Goal: Task Accomplishment & Management: Use online tool/utility

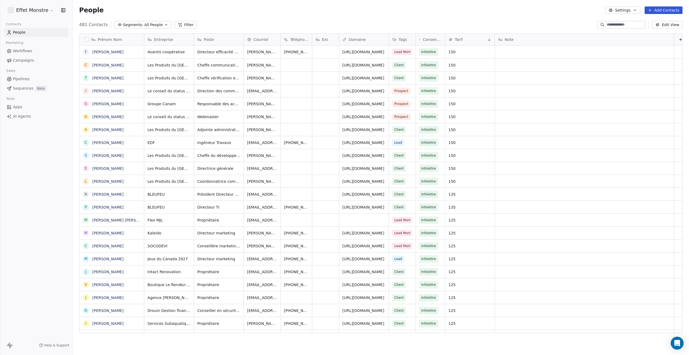
scroll to position [308, 612]
click at [19, 78] on span "Pipelines" at bounding box center [21, 79] width 17 height 6
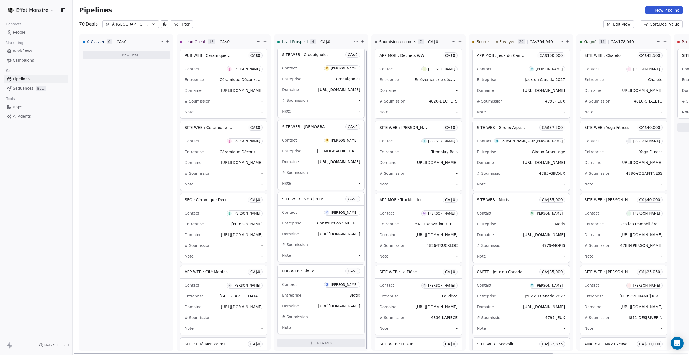
scroll to position [1, 0]
click at [433, 106] on div "Contact S [PERSON_NAME] Entreprise Enlèvement de déchets WW Domaine - # Soumiss…" at bounding box center [418, 90] width 87 height 56
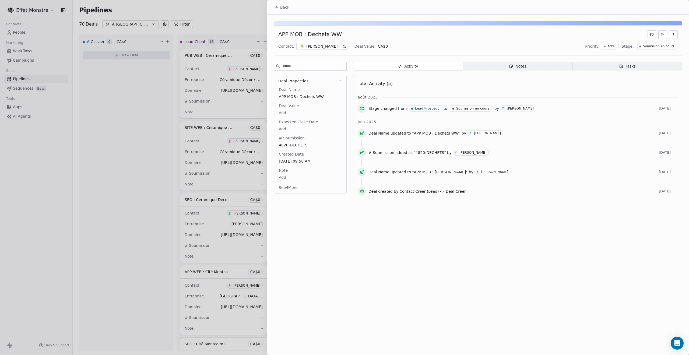
click at [282, 113] on body "Effet Monstre Contacts People Marketing Workflows Campaigns Sales Pipelines Seq…" at bounding box center [344, 177] width 689 height 355
type input "******"
click at [377, 297] on div "Back APP MOB : Dechets WW Contact: S [PERSON_NAME] Deal Value: CA$ 70,000 Prior…" at bounding box center [478, 177] width 422 height 355
click at [127, 149] on div at bounding box center [344, 177] width 689 height 355
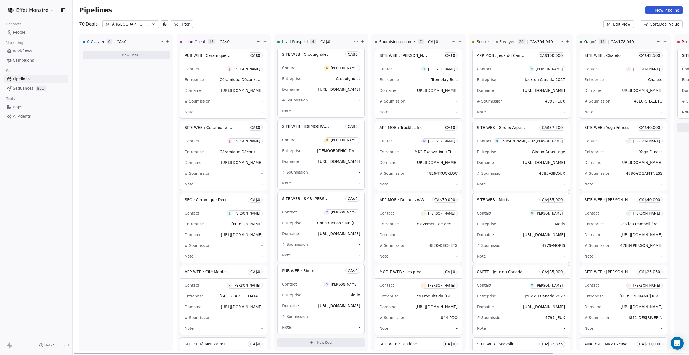
click at [409, 237] on div "Domaine -" at bounding box center [419, 235] width 78 height 9
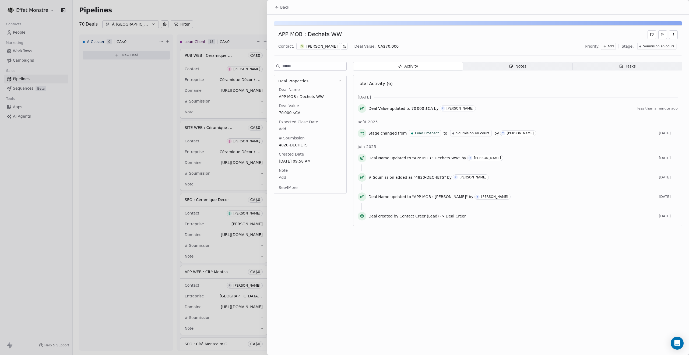
click at [653, 46] on span "Soumision en cours" at bounding box center [658, 46] width 31 height 5
click at [652, 90] on span "Soumission Envoyée" at bounding box center [650, 91] width 39 height 5
click at [192, 8] on div at bounding box center [344, 177] width 689 height 355
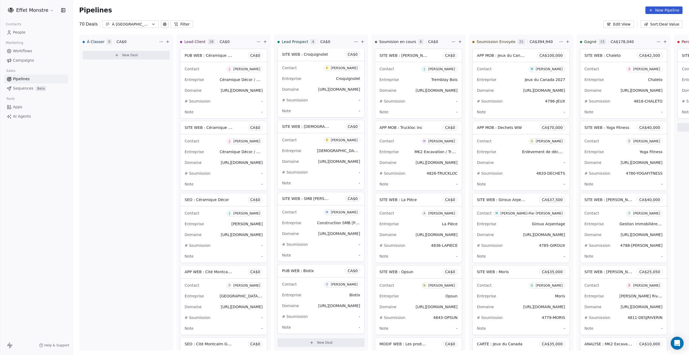
click at [233, 12] on div "Pipelines New Pipeline" at bounding box center [381, 10] width 604 height 8
